Goal: Task Accomplishment & Management: Manage account settings

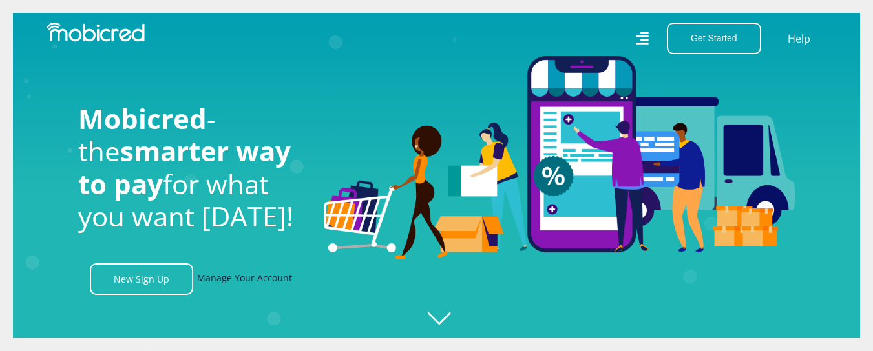
scroll to position [0, 1657]
click at [257, 280] on link "Manage Your Account" at bounding box center [244, 280] width 95 height 32
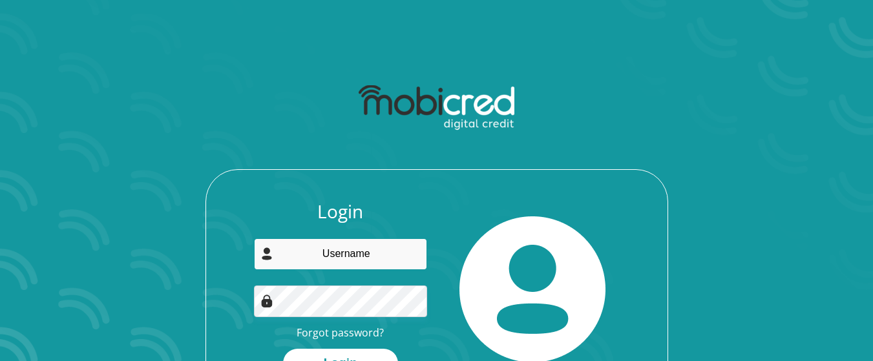
type input "duvenagesamuel@gmail.com"
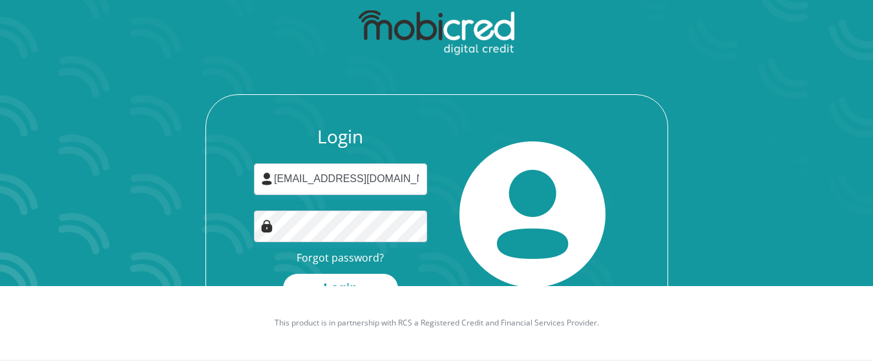
scroll to position [79, 0]
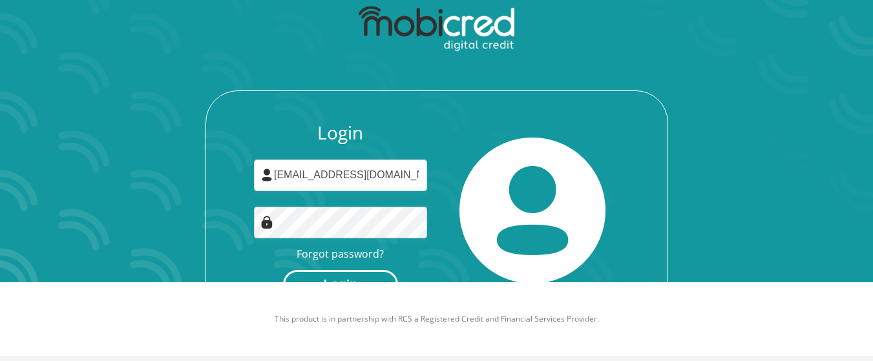
click at [350, 276] on button "Login" at bounding box center [340, 284] width 115 height 29
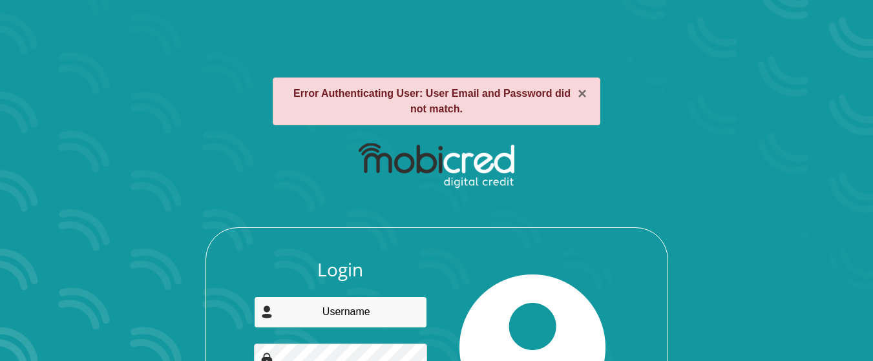
type input "[EMAIL_ADDRESS][DOMAIN_NAME]"
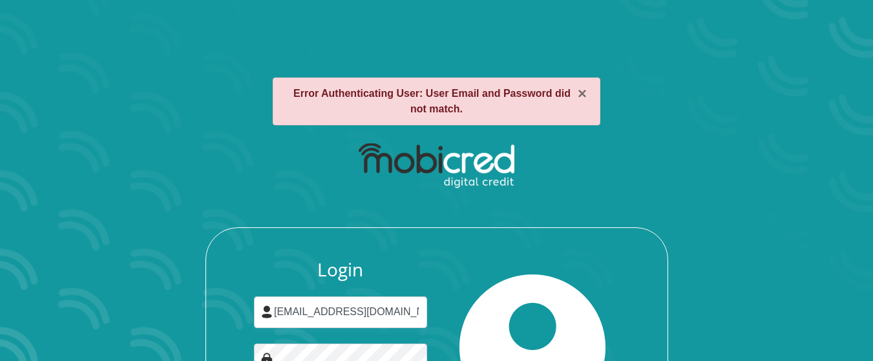
click at [367, 242] on div "Login duvenagesamuel@gmail.com Forgot password? Login" at bounding box center [436, 347] width 462 height 240
